Goal: Transaction & Acquisition: Book appointment/travel/reservation

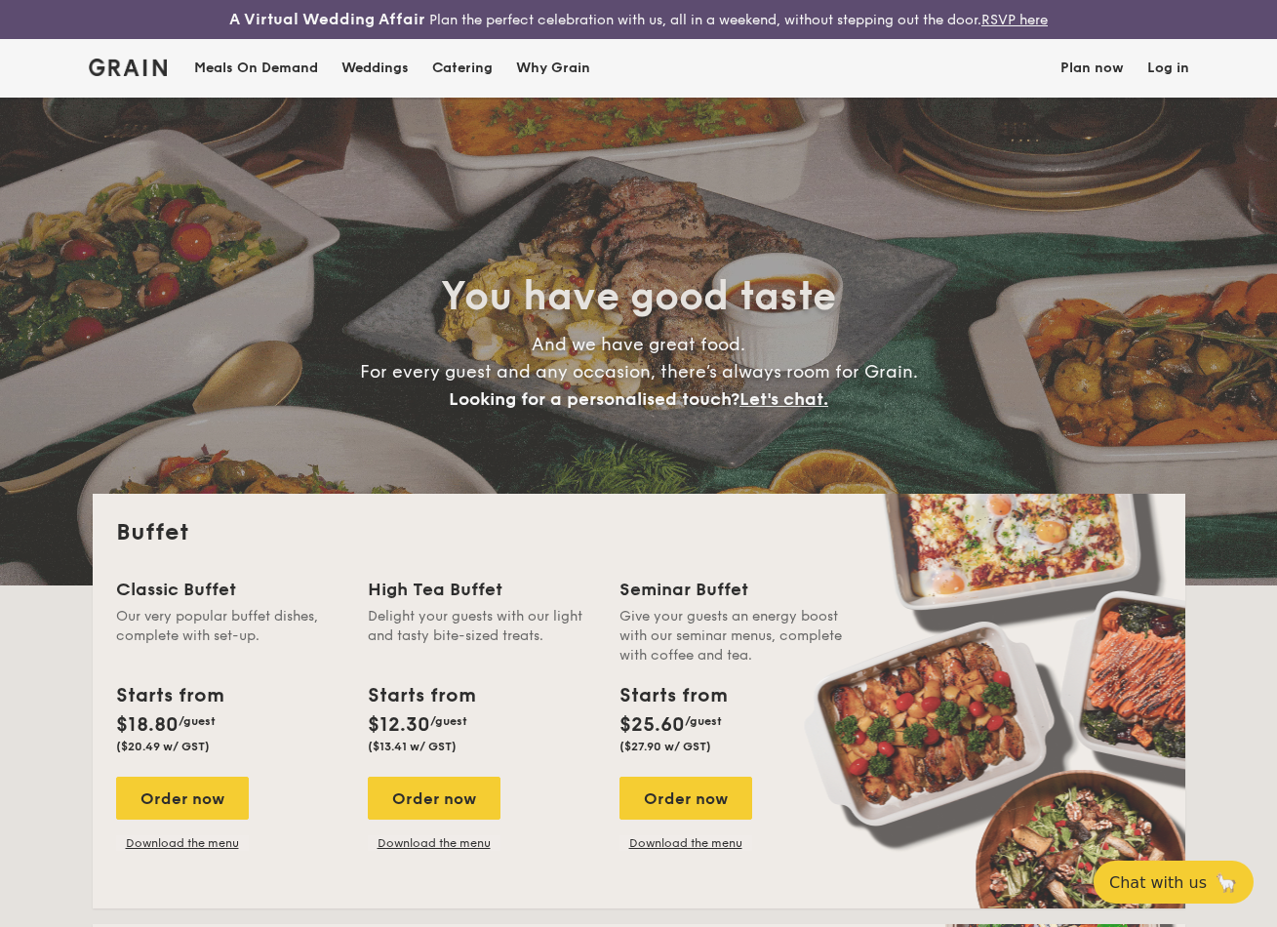
select select
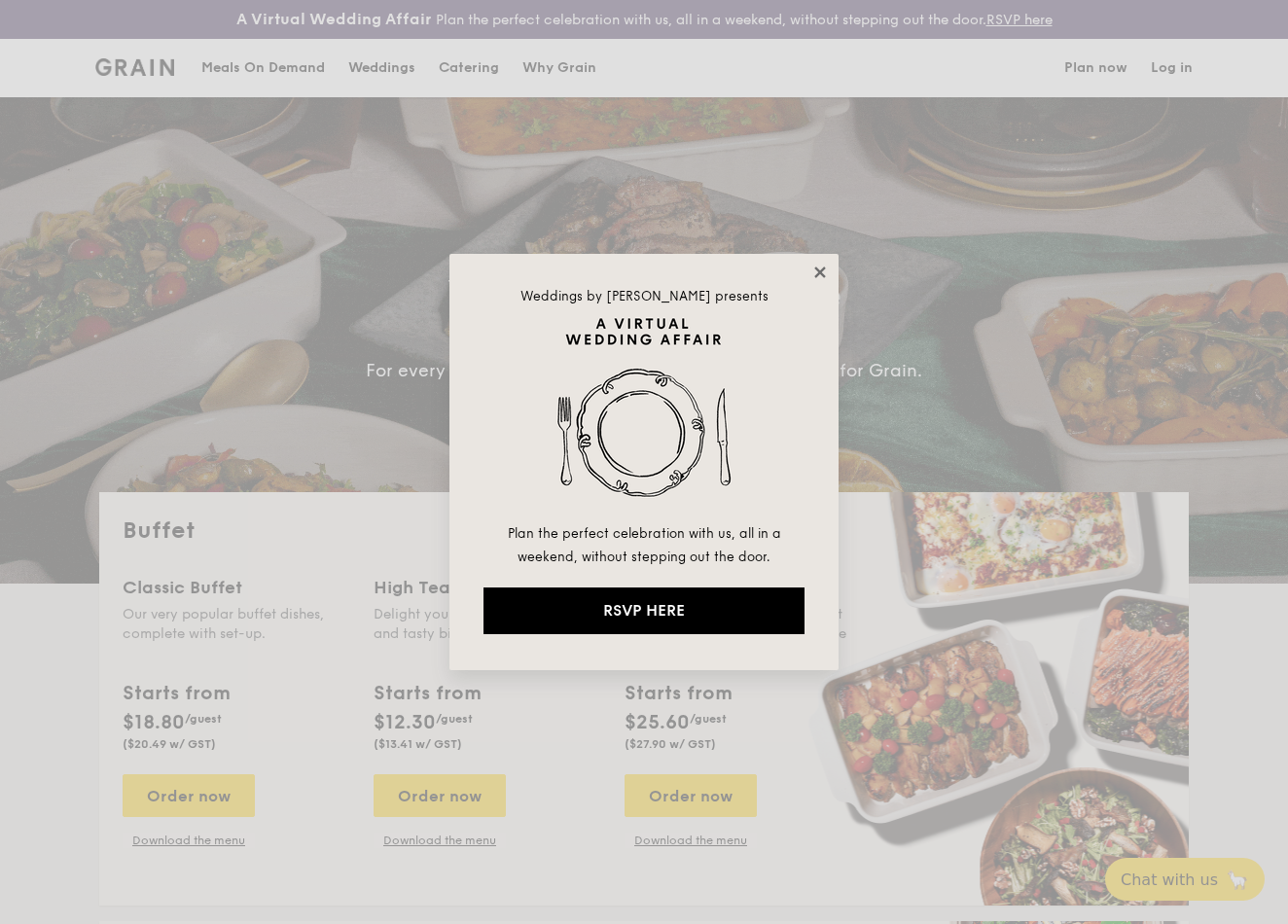
click at [818, 267] on icon at bounding box center [820, 272] width 18 height 18
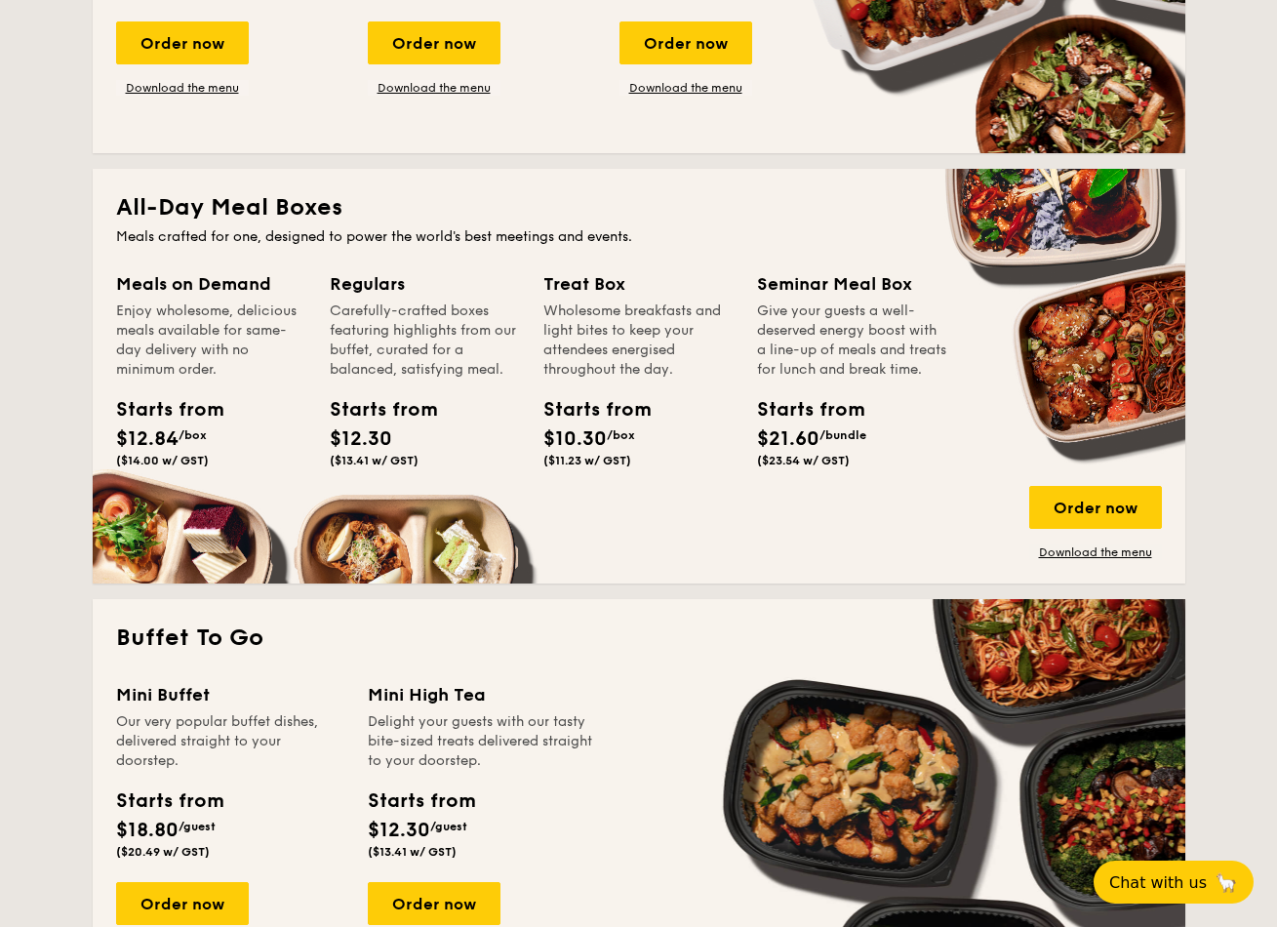
scroll to position [975, 0]
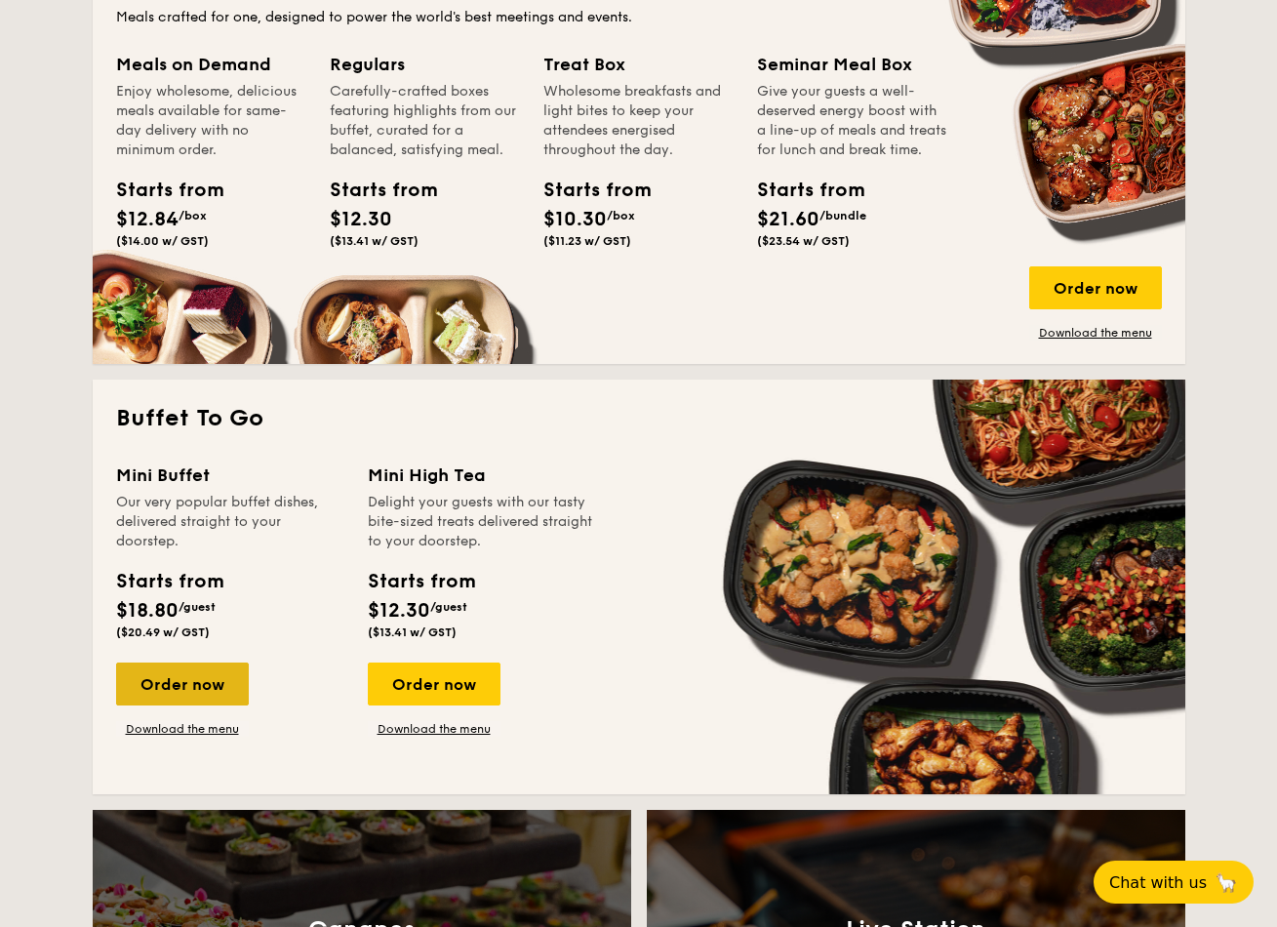
click at [178, 686] on div "Order now" at bounding box center [182, 683] width 133 height 43
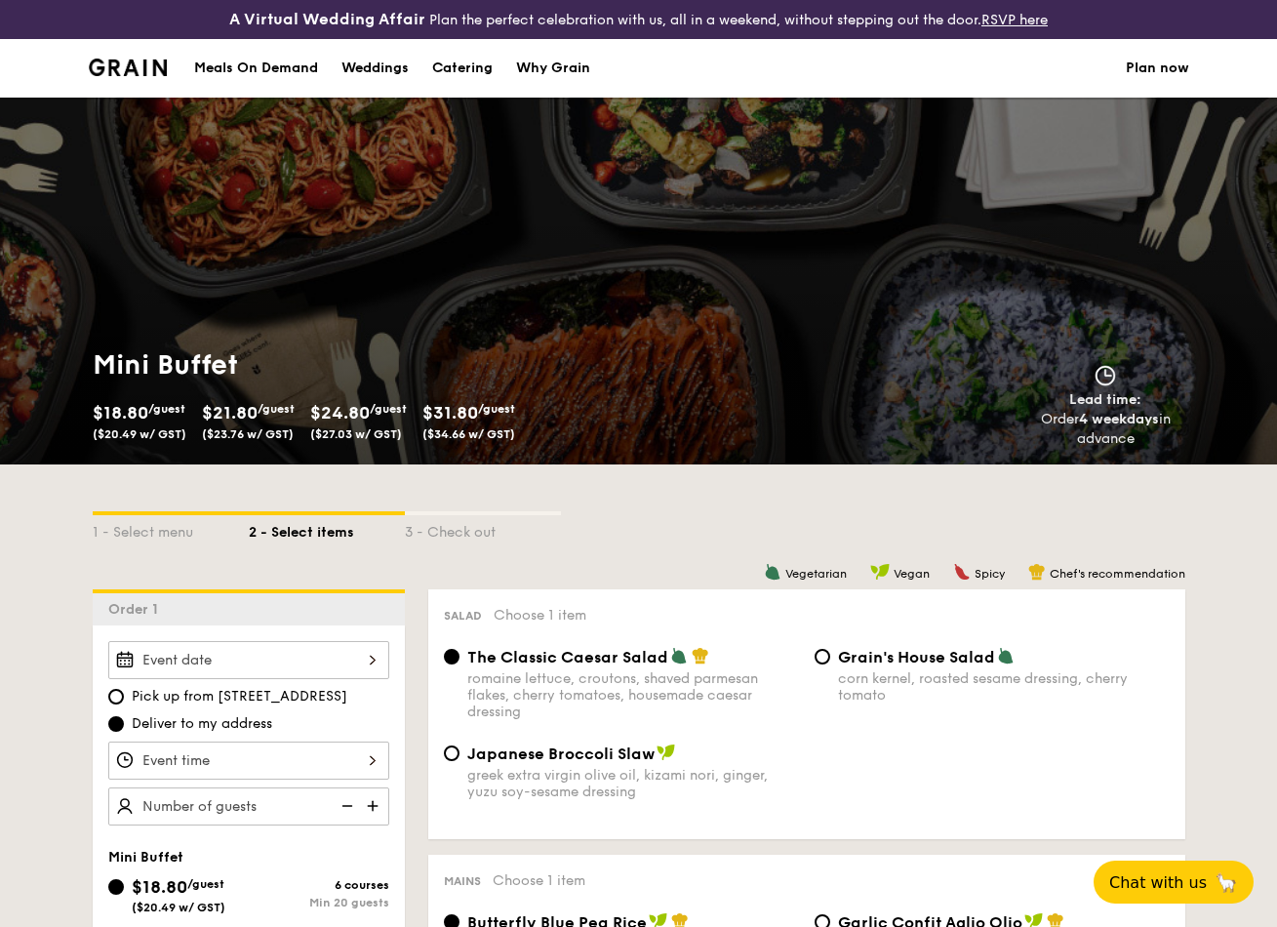
click at [375, 658] on input "Smoked Mesquite Whole Chicken brined in our in-house blend of herbs and spices,…" at bounding box center [248, 660] width 281 height 38
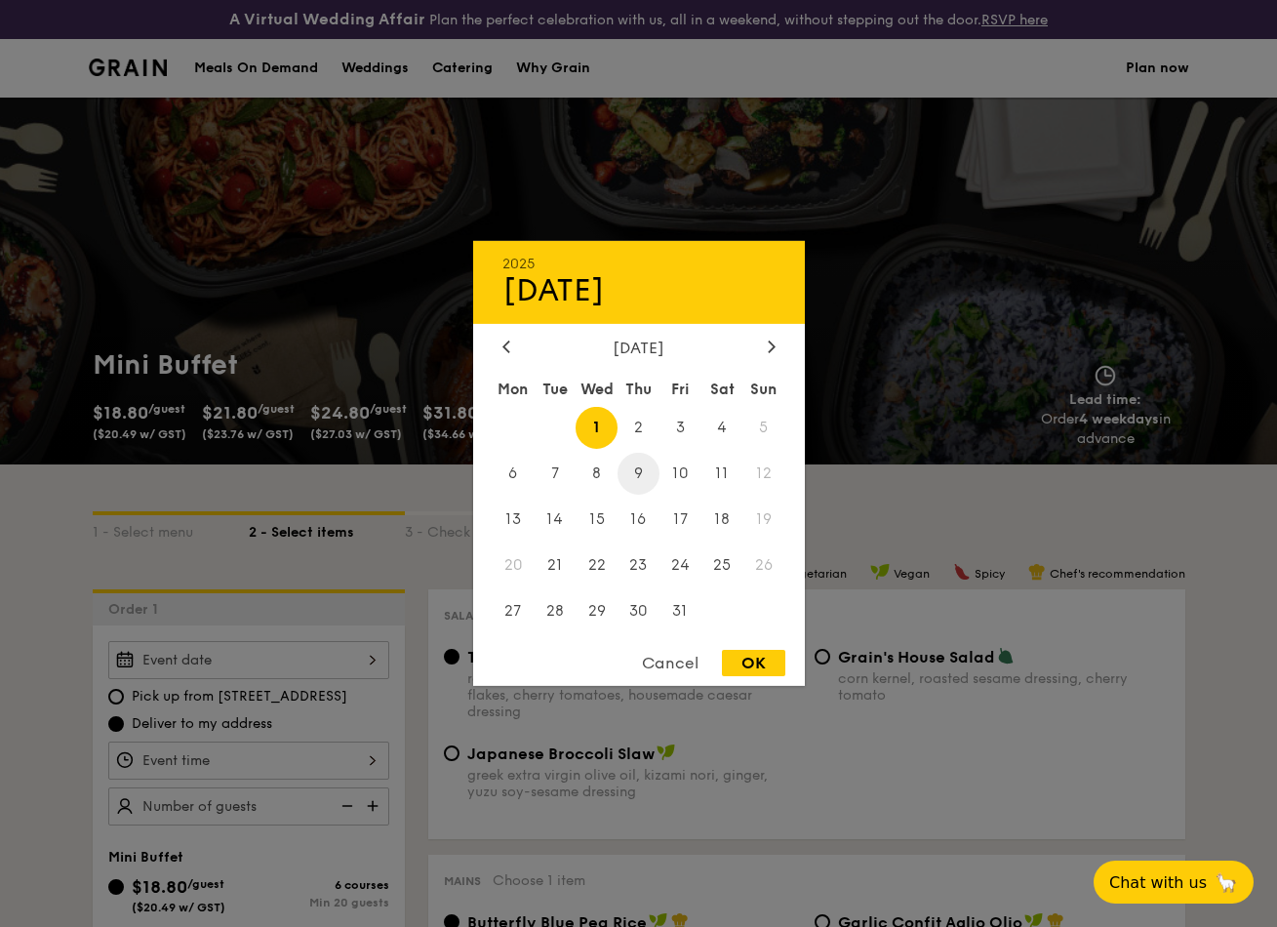
click at [645, 468] on span "9" at bounding box center [639, 474] width 42 height 42
click at [747, 652] on div "OK" at bounding box center [753, 663] width 63 height 26
type input "[DATE]"
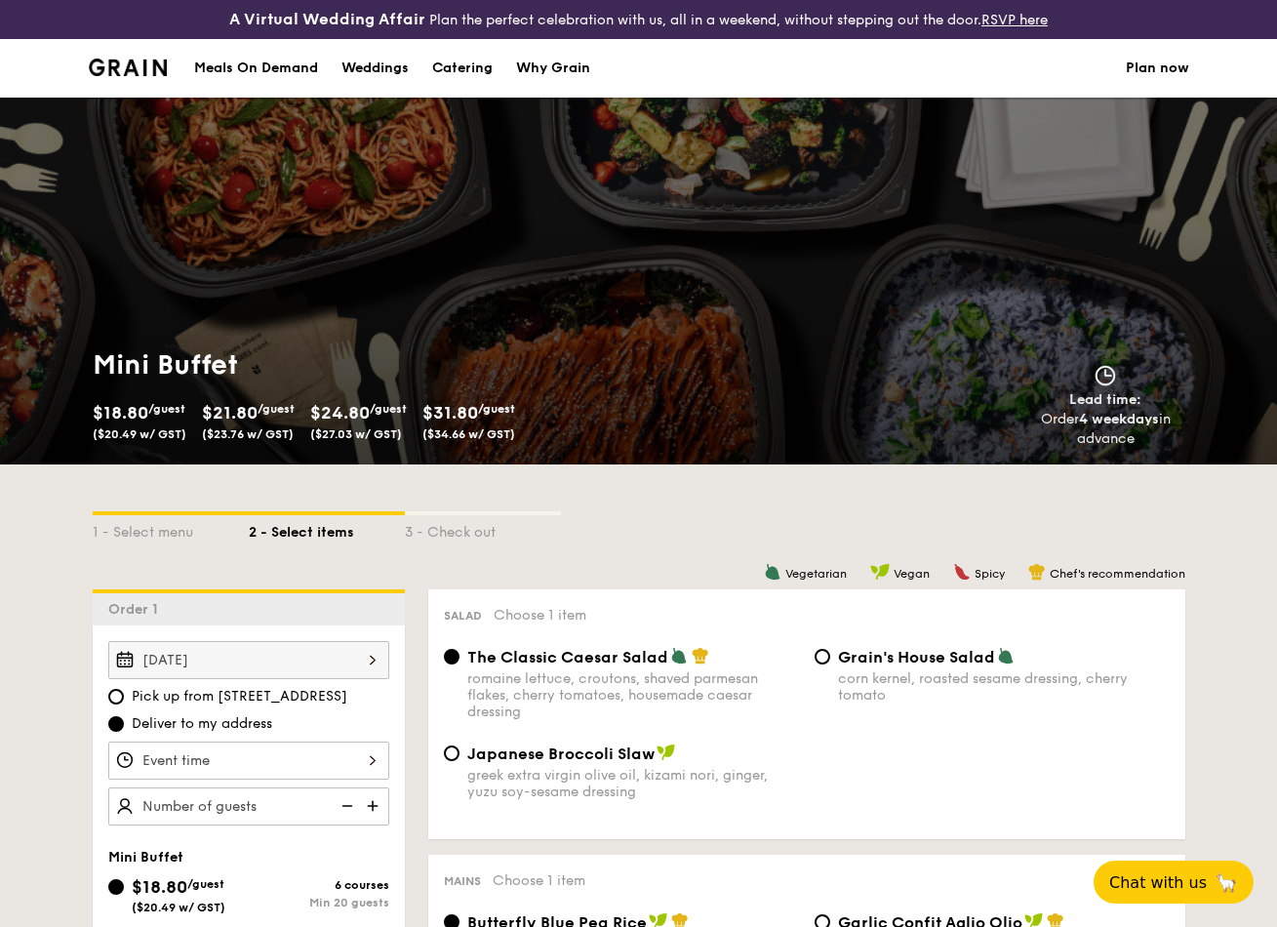
scroll to position [106, 0]
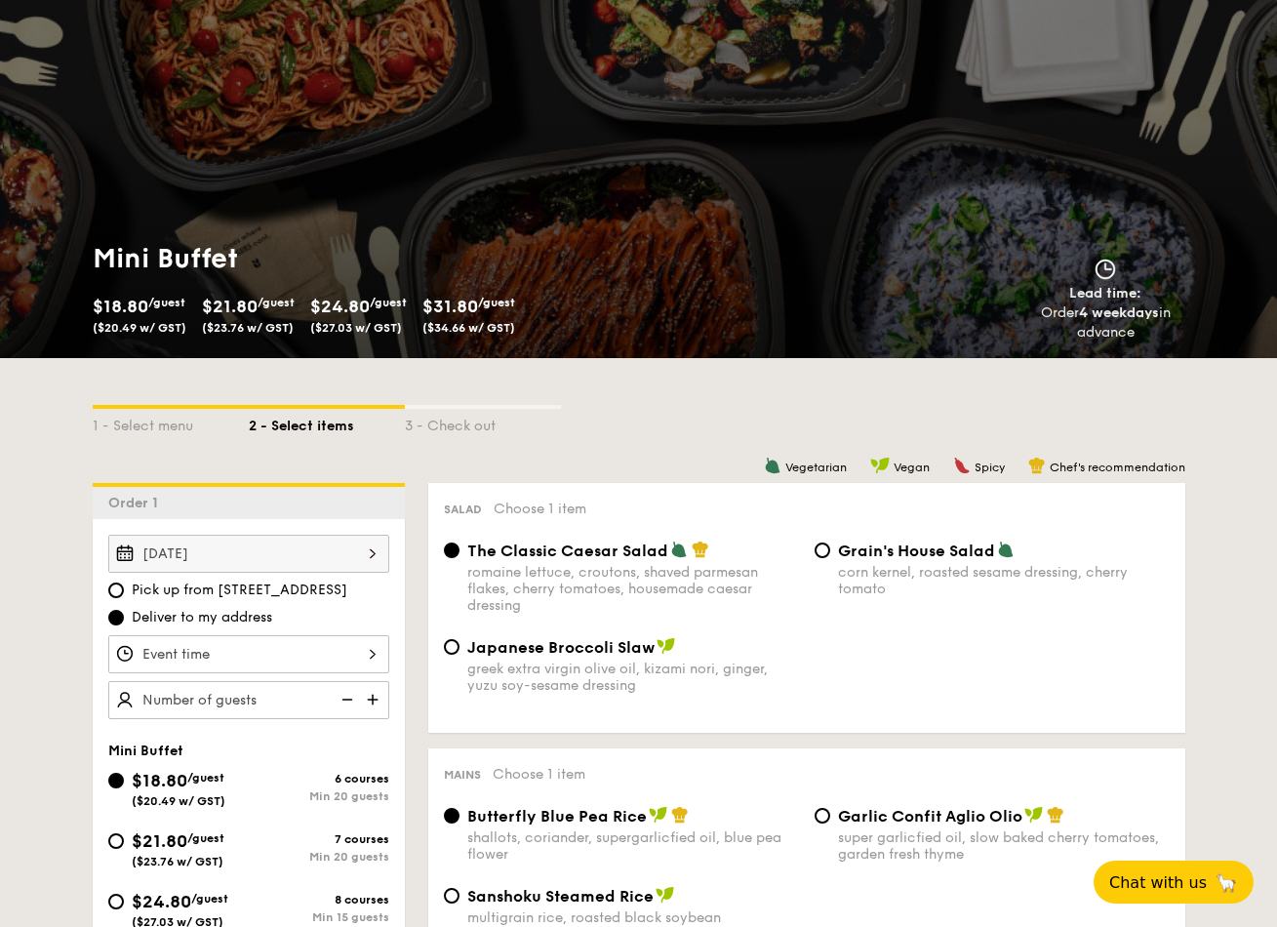
click at [367, 648] on input "Smoked Mesquite Whole Chicken brined in our in-house blend of herbs and spices,…" at bounding box center [248, 654] width 281 height 38
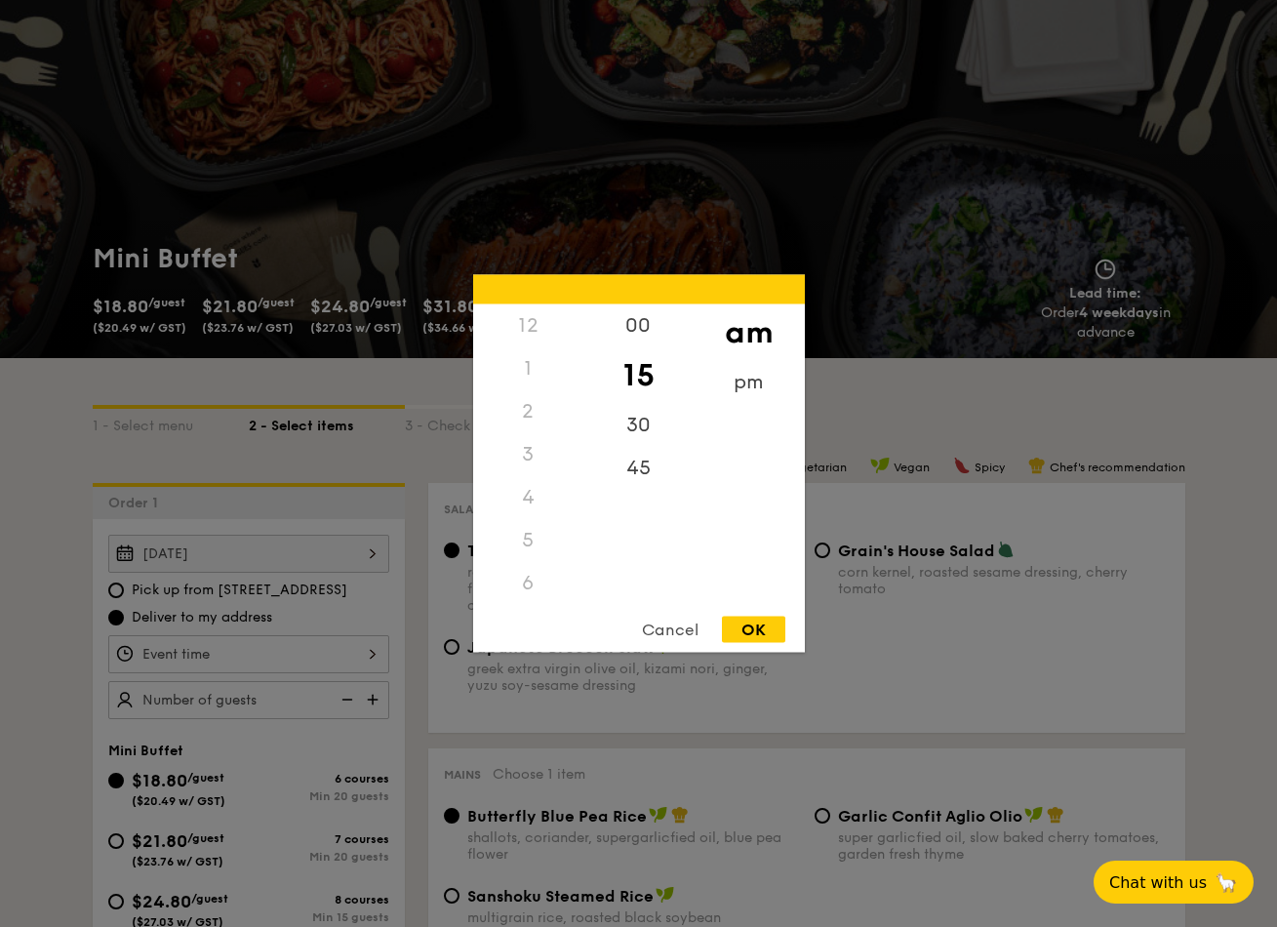
scroll to position [231, 0]
click at [749, 378] on div "pm" at bounding box center [749, 389] width 110 height 57
click at [534, 313] on div "12" at bounding box center [528, 332] width 110 height 57
click at [648, 332] on div "00" at bounding box center [638, 332] width 110 height 57
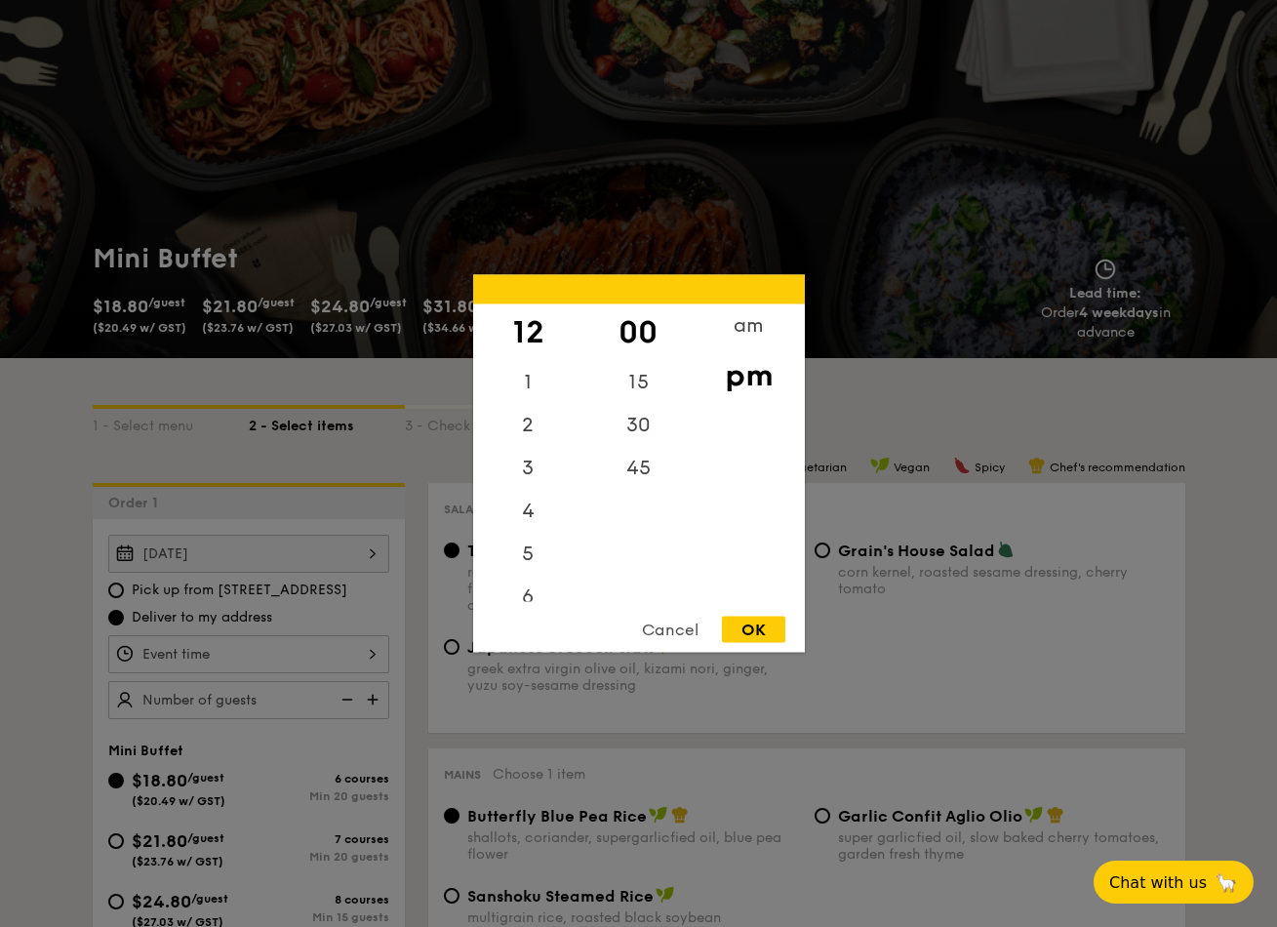
click at [762, 637] on div "OK" at bounding box center [753, 630] width 63 height 26
type input "12:00PM"
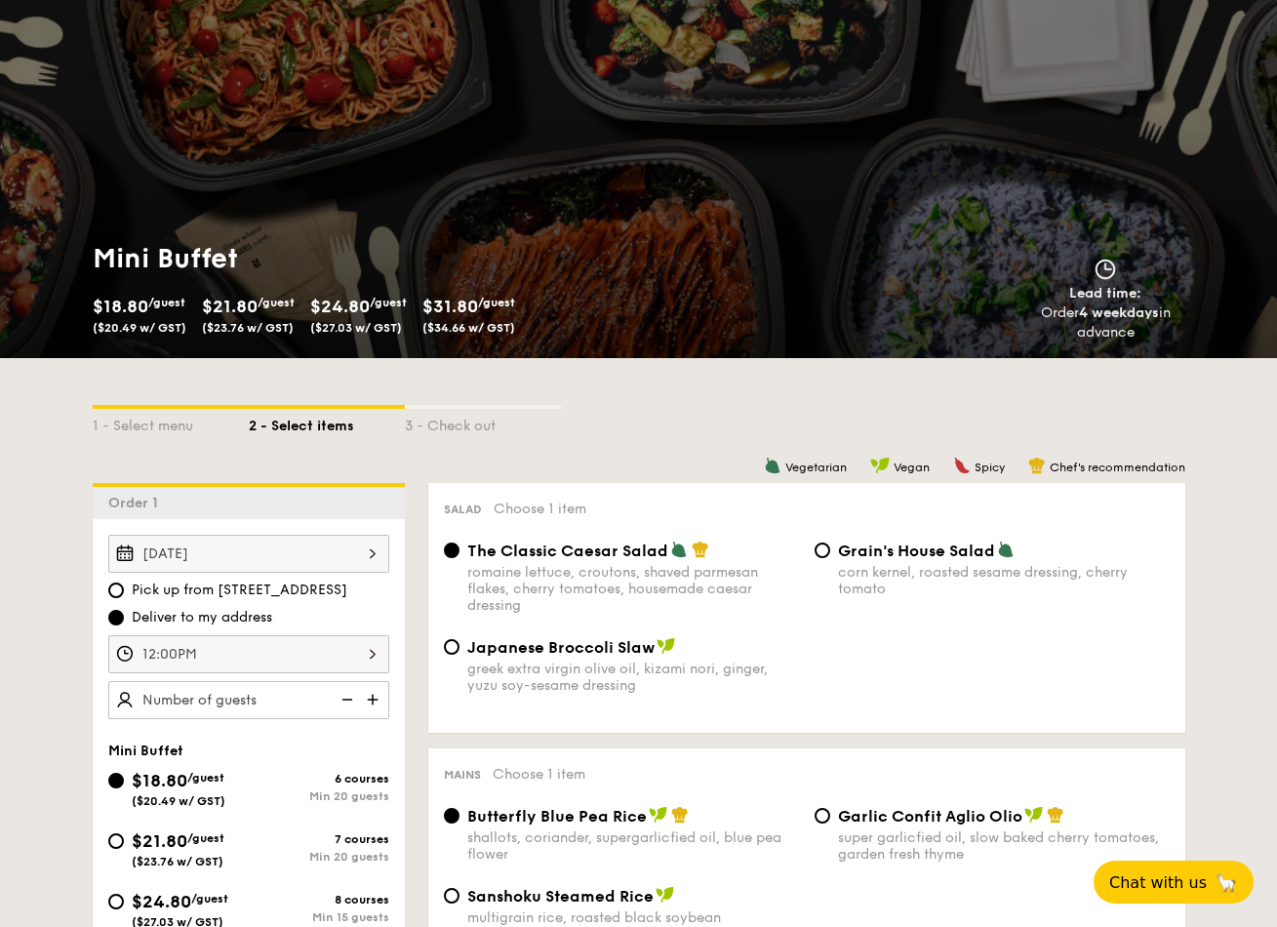
click at [366, 697] on img at bounding box center [374, 699] width 29 height 37
click at [366, 699] on img at bounding box center [374, 699] width 29 height 37
click at [345, 702] on img at bounding box center [345, 699] width 29 height 37
type input "25 guests"
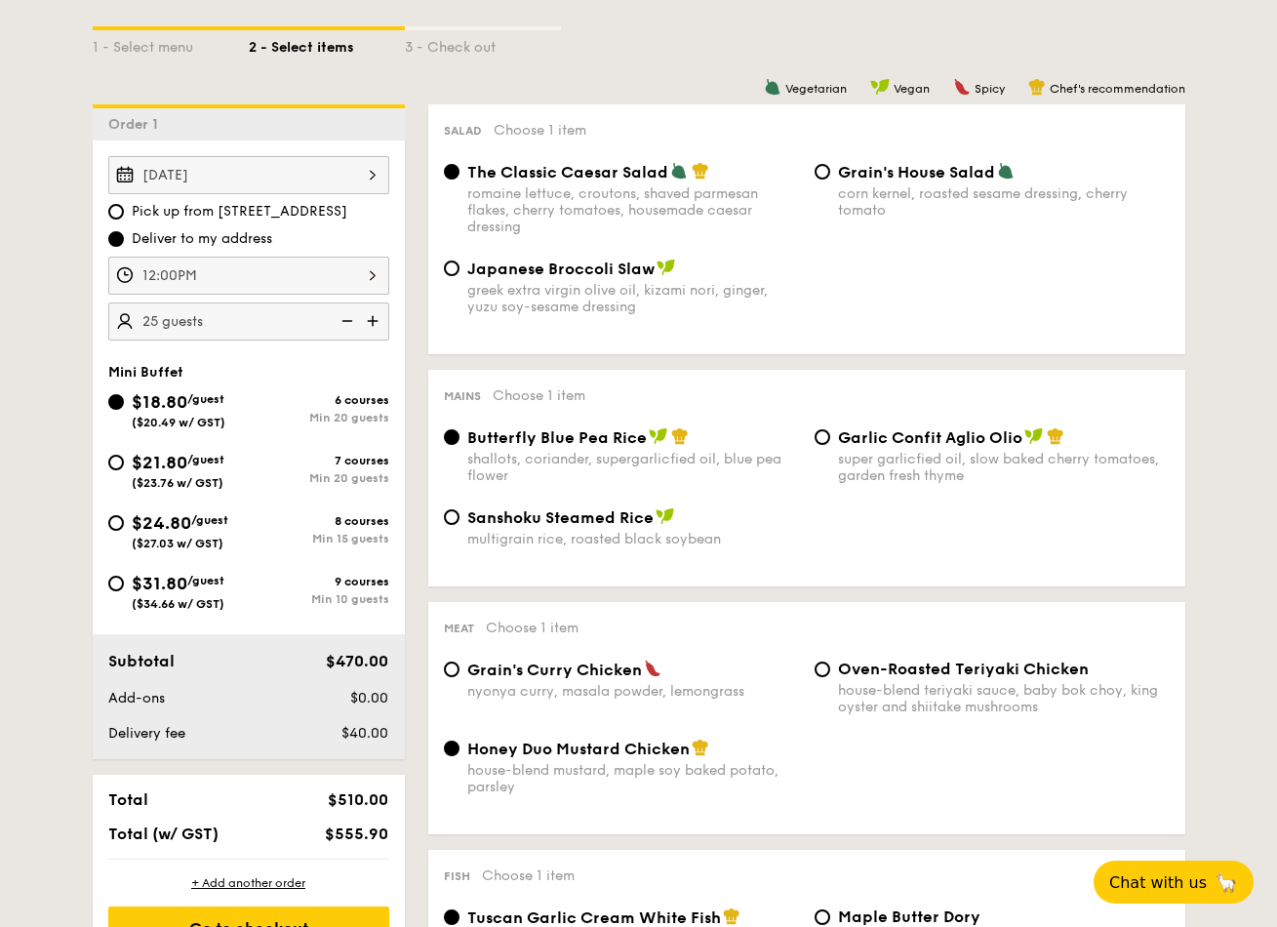
scroll to position [536, 0]
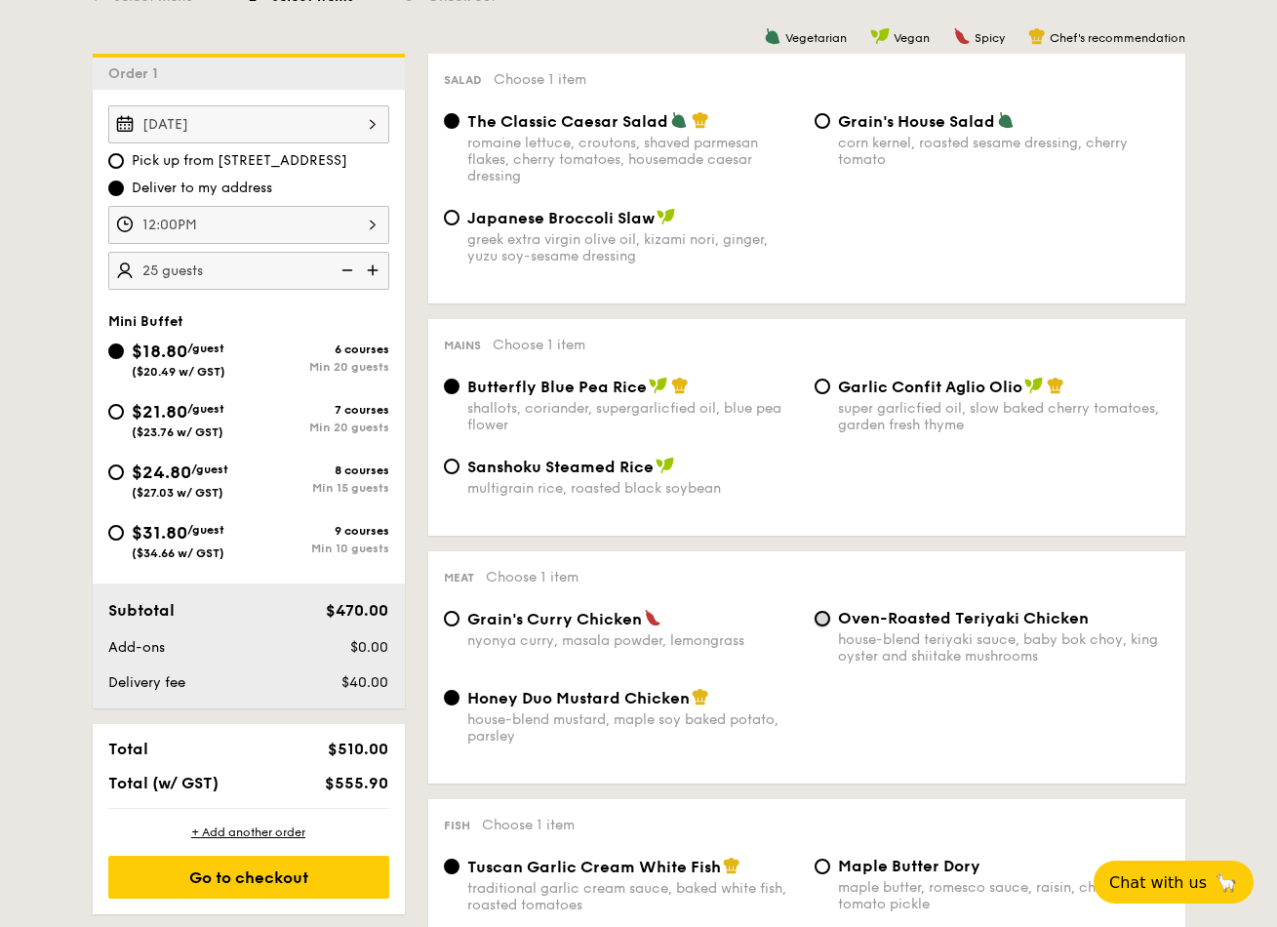
click at [820, 618] on input "Oven-Roasted Teriyaki Chicken house-blend teriyaki sauce, baby bok choy, king o…" at bounding box center [823, 619] width 16 height 16
radio input "true"
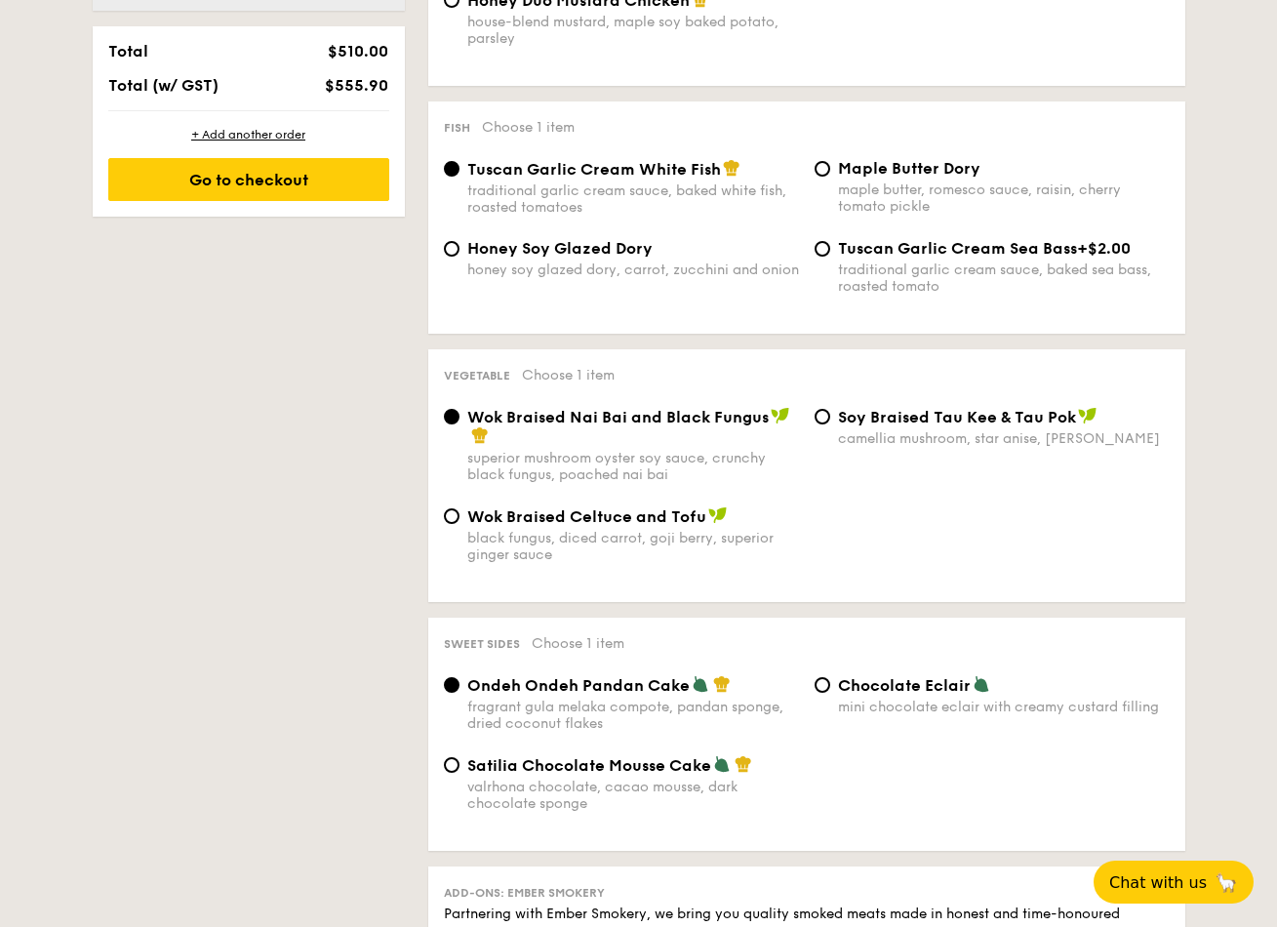
scroll to position [1285, 0]
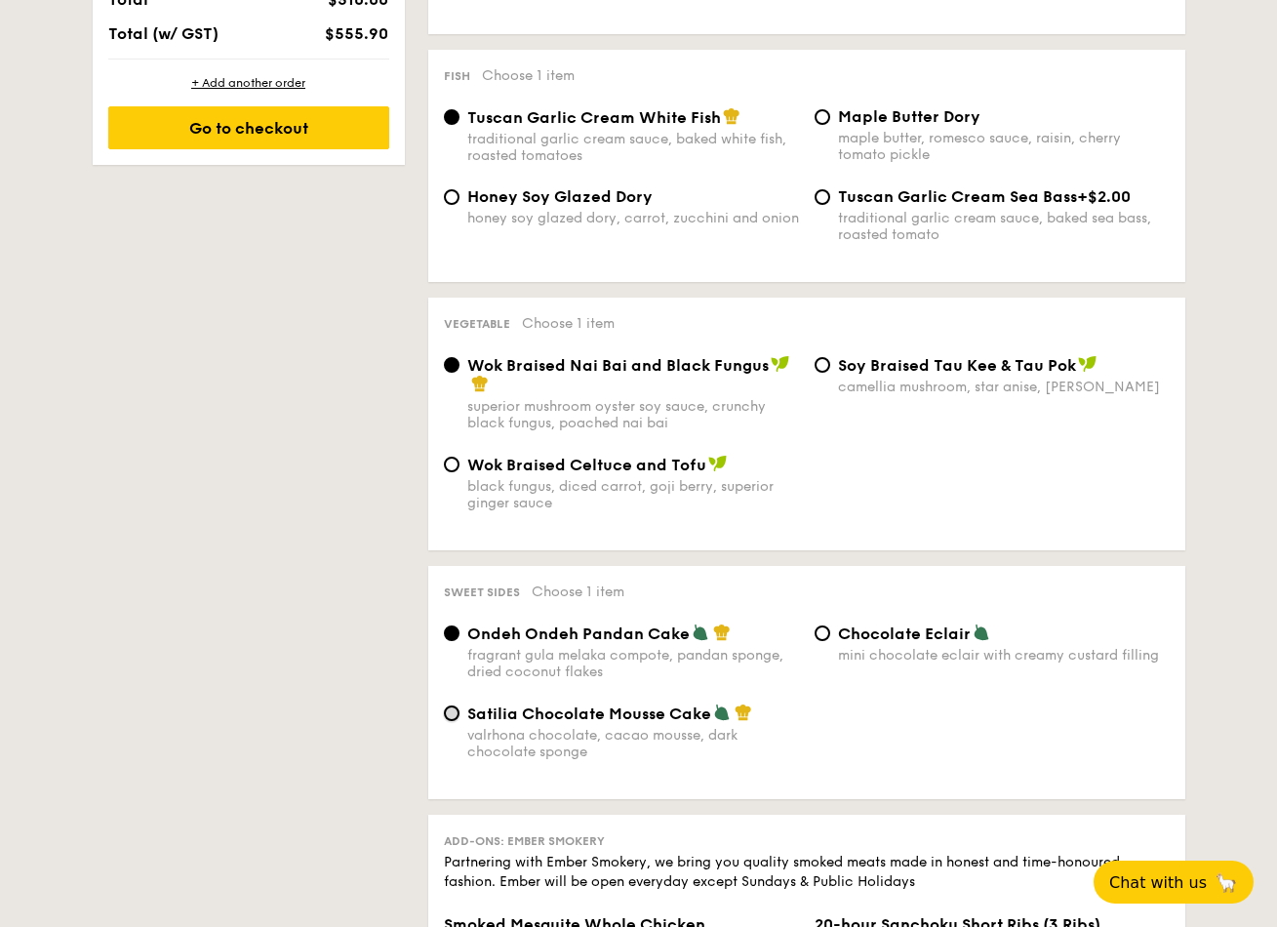
click at [449, 715] on input "Satilia Chocolate Mousse Cake valrhona chocolate, cacao mousse, dark chocolate …" at bounding box center [452, 713] width 16 height 16
radio input "true"
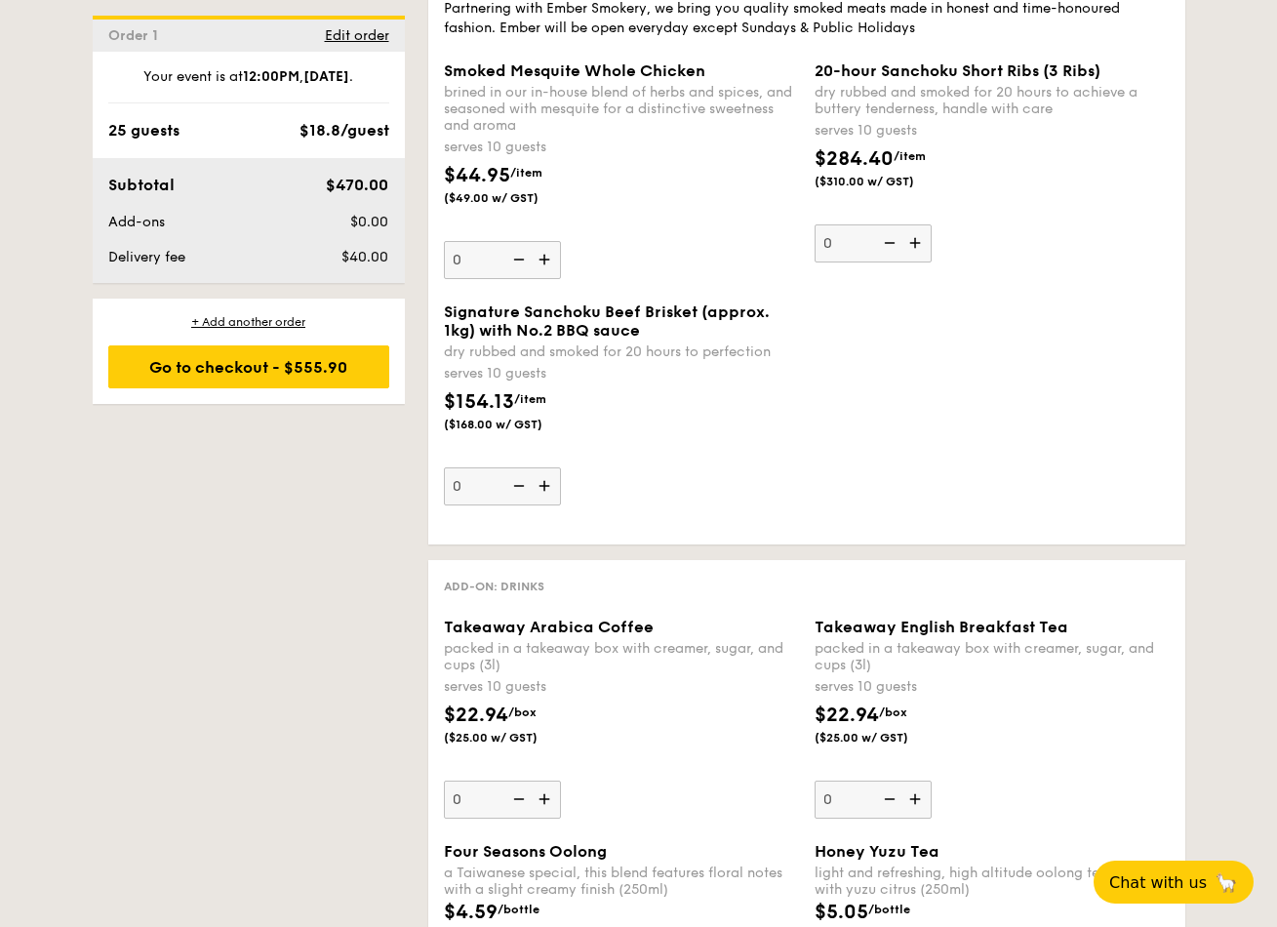
scroll to position [2142, 0]
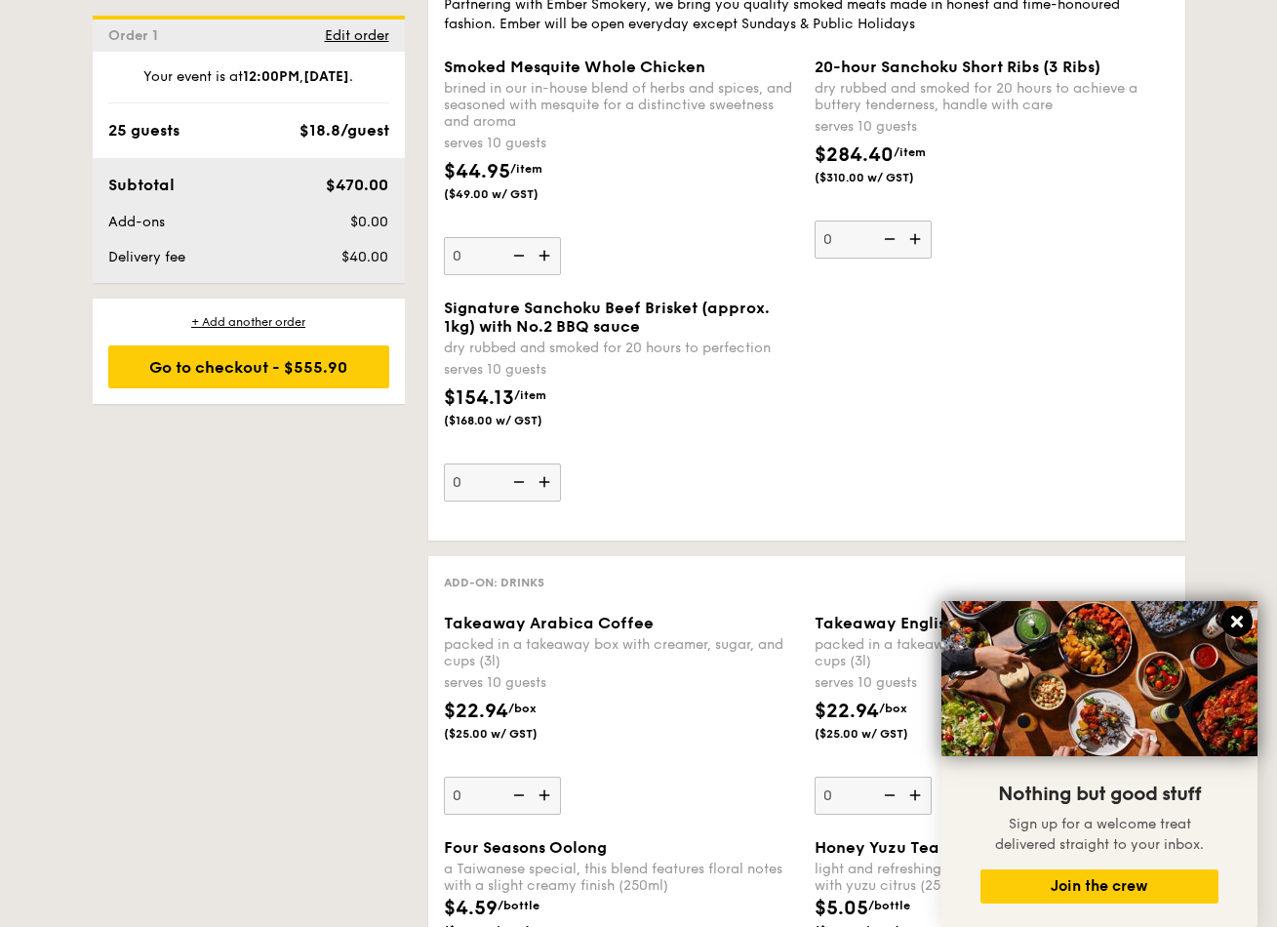
click at [1235, 618] on icon at bounding box center [1237, 622] width 12 height 12
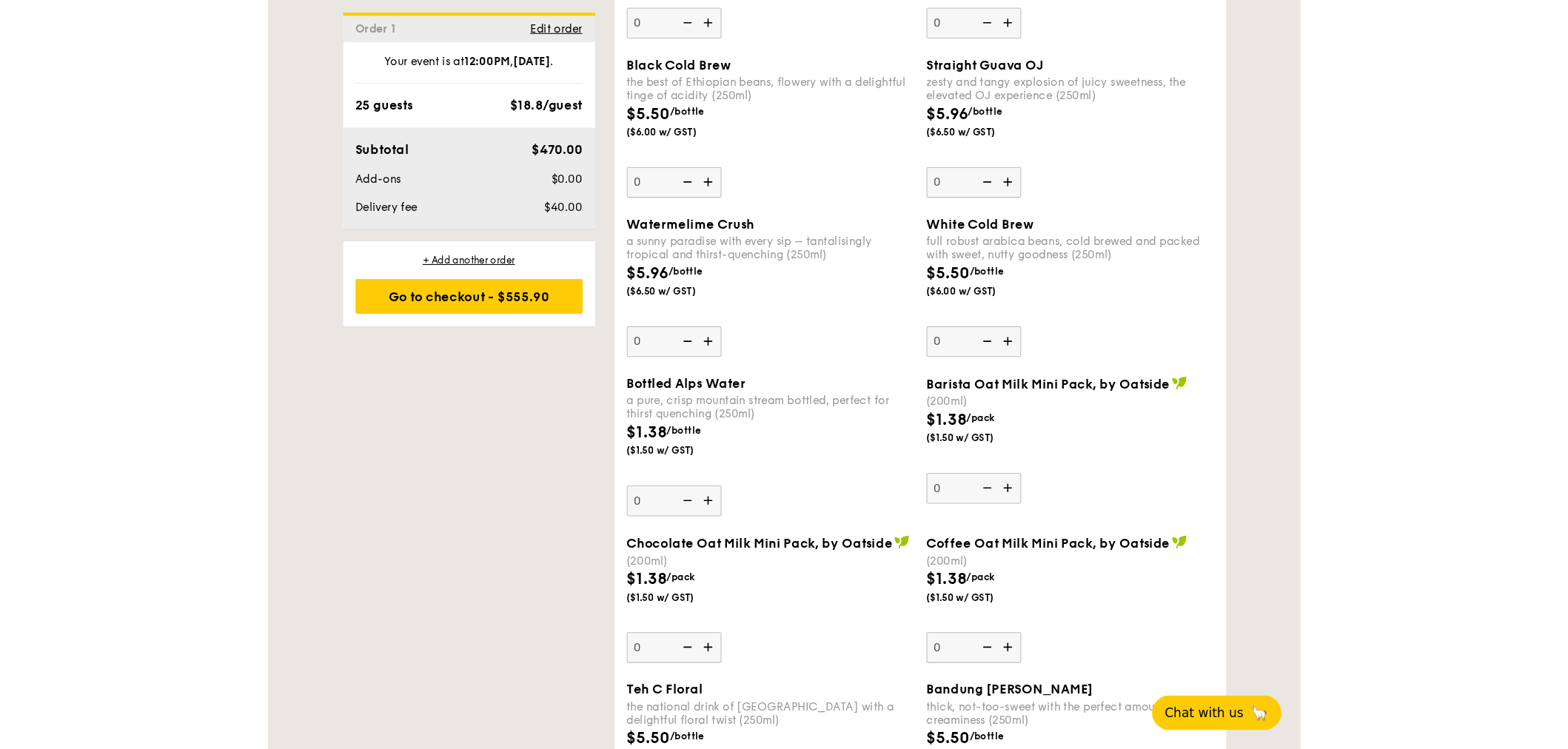
scroll to position [2195, 0]
